Goal: Task Accomplishment & Management: Complete application form

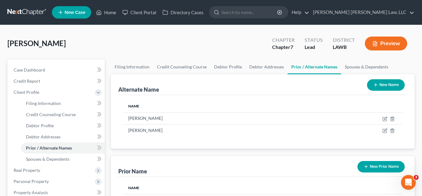
click at [25, 12] on link at bounding box center [27, 12] width 40 height 11
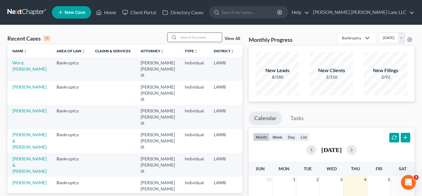
click at [207, 39] on input "search" at bounding box center [200, 37] width 43 height 9
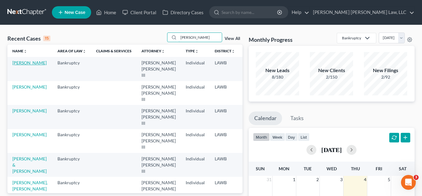
type input "robinson"
click at [23, 65] on link "Robinson, Davette" at bounding box center [29, 62] width 34 height 5
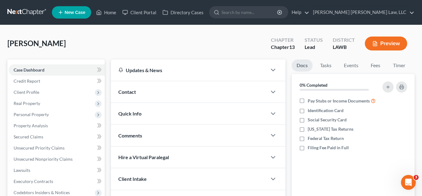
scroll to position [89, 0]
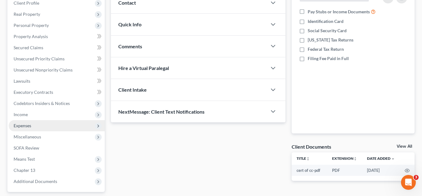
click at [45, 127] on span "Expenses" at bounding box center [57, 125] width 96 height 11
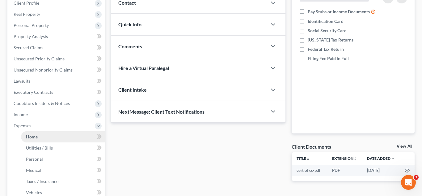
click at [41, 141] on link "Home" at bounding box center [63, 136] width 84 height 11
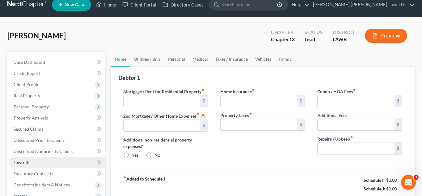
type input "0.00"
radio input "true"
type input "0.00"
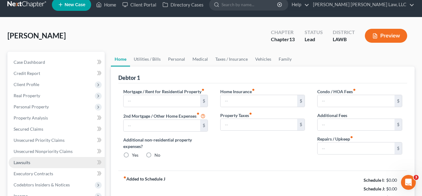
type input "0.00"
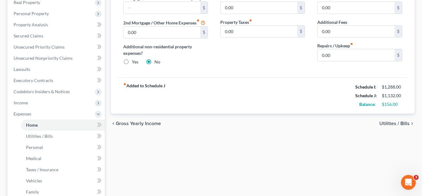
scroll to position [222, 0]
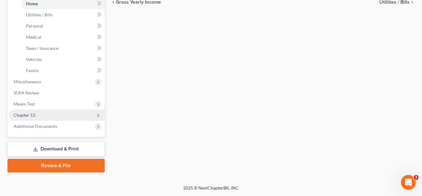
click at [42, 115] on span "Chapter 13" at bounding box center [57, 114] width 96 height 11
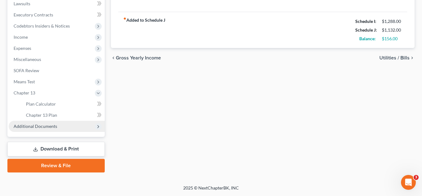
scroll to position [166, 0]
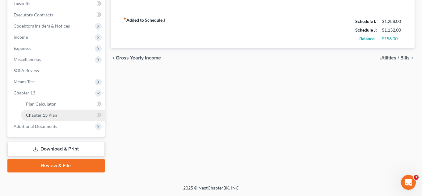
click at [45, 119] on link "Chapter 13 Plan" at bounding box center [63, 114] width 84 height 11
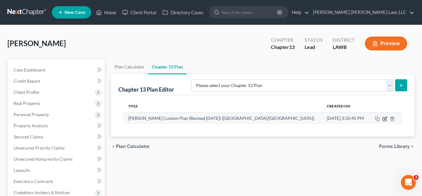
click at [384, 120] on icon "button" at bounding box center [385, 119] width 4 height 4
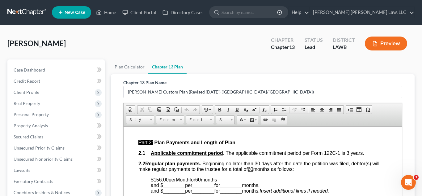
scroll to position [279, 0]
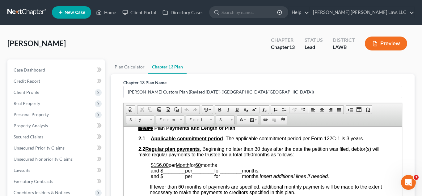
click at [32, 10] on link at bounding box center [27, 12] width 40 height 11
